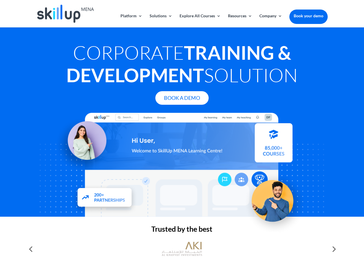
click at [182, 138] on div at bounding box center [181, 165] width 291 height 104
click at [161, 20] on link "Solutions" at bounding box center [161, 21] width 23 height 14
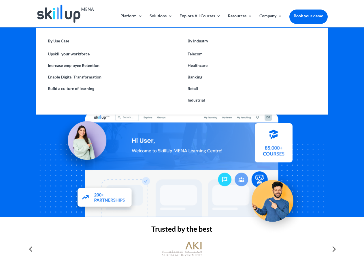
click at [200, 20] on link "Explore All Courses" at bounding box center [200, 21] width 41 height 14
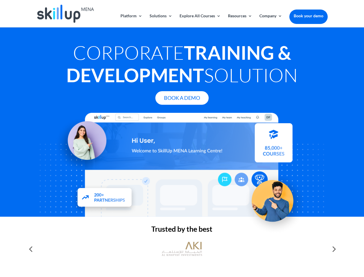
click at [240, 20] on link "Resources" at bounding box center [240, 21] width 24 height 14
click at [271, 20] on link "Company" at bounding box center [271, 21] width 23 height 14
click at [182, 249] on img at bounding box center [182, 249] width 40 height 20
